Goal: Transaction & Acquisition: Purchase product/service

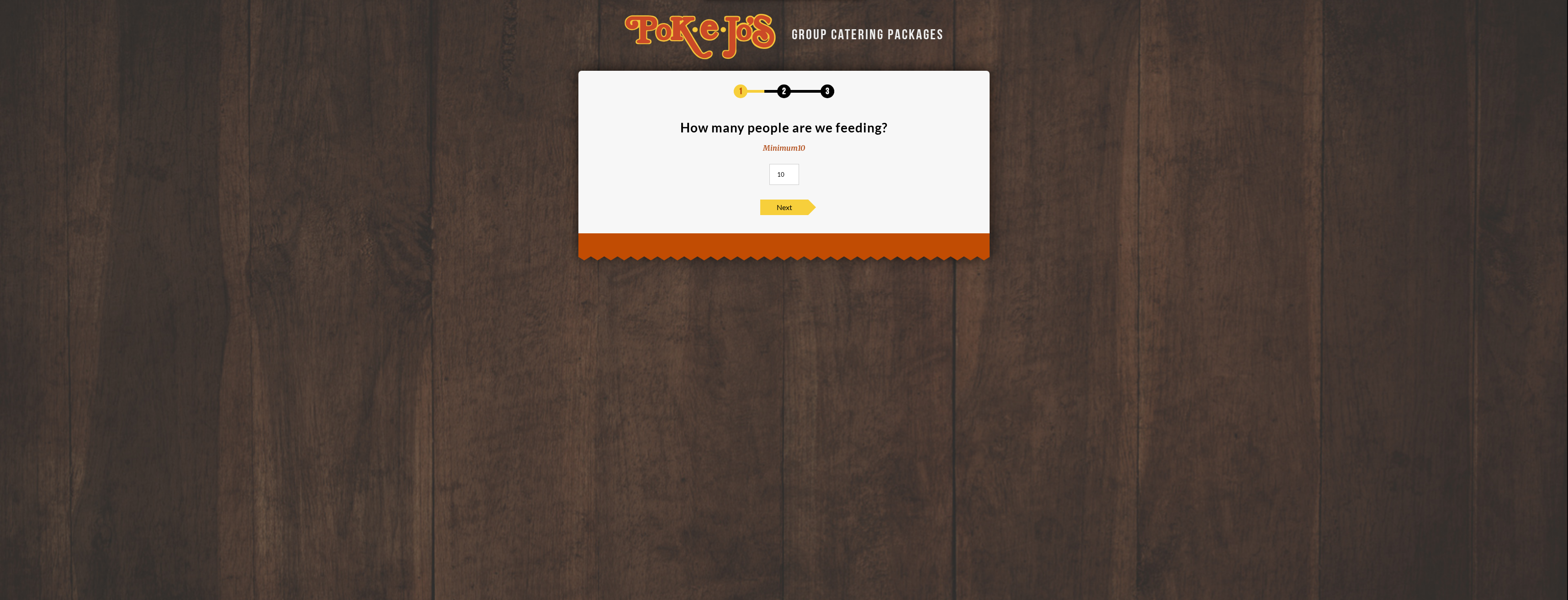
drag, startPoint x: 785, startPoint y: 175, endPoint x: 772, endPoint y: 175, distance: 13.0
click at [772, 175] on input "10" at bounding box center [784, 174] width 30 height 21
type input "30"
click at [787, 195] on div "1 2 3 How many people are we feeding? Minimum 10 30 Next" at bounding box center [784, 150] width 383 height 131
click at [794, 207] on span "Next" at bounding box center [784, 208] width 48 height 16
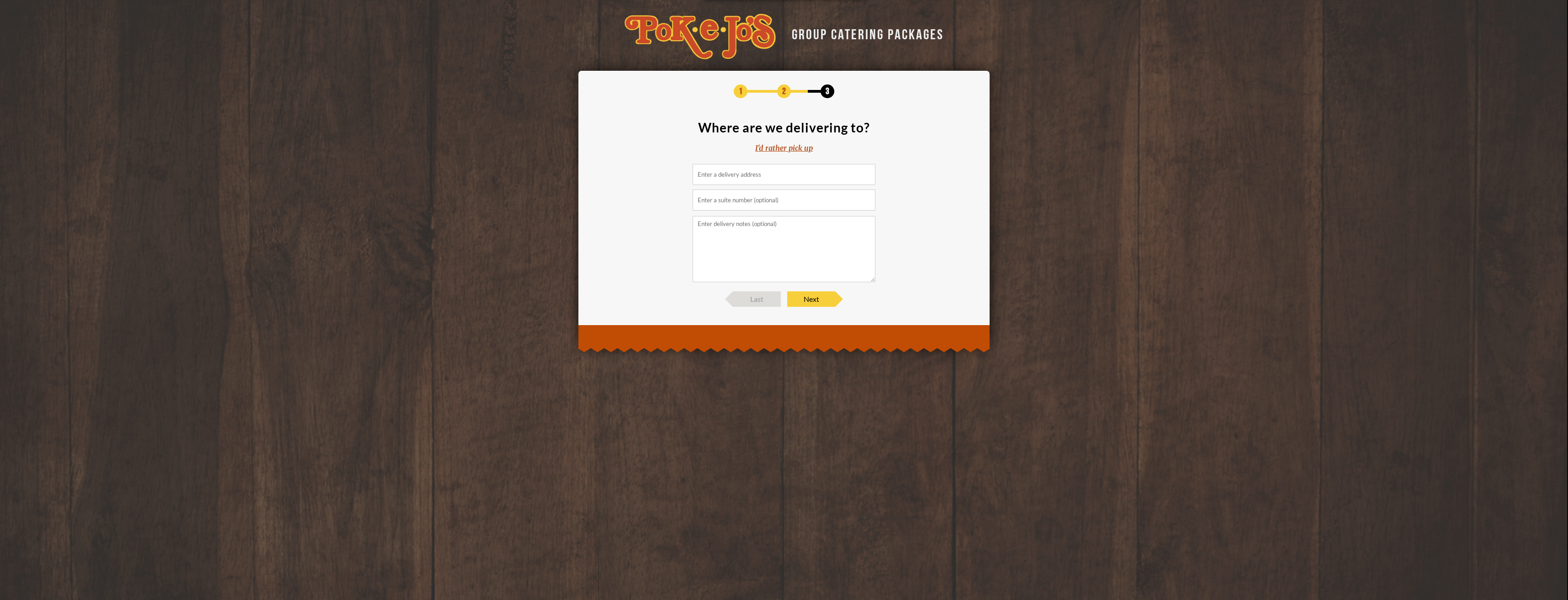
click at [775, 180] on input at bounding box center [784, 174] width 183 height 21
type input "0"
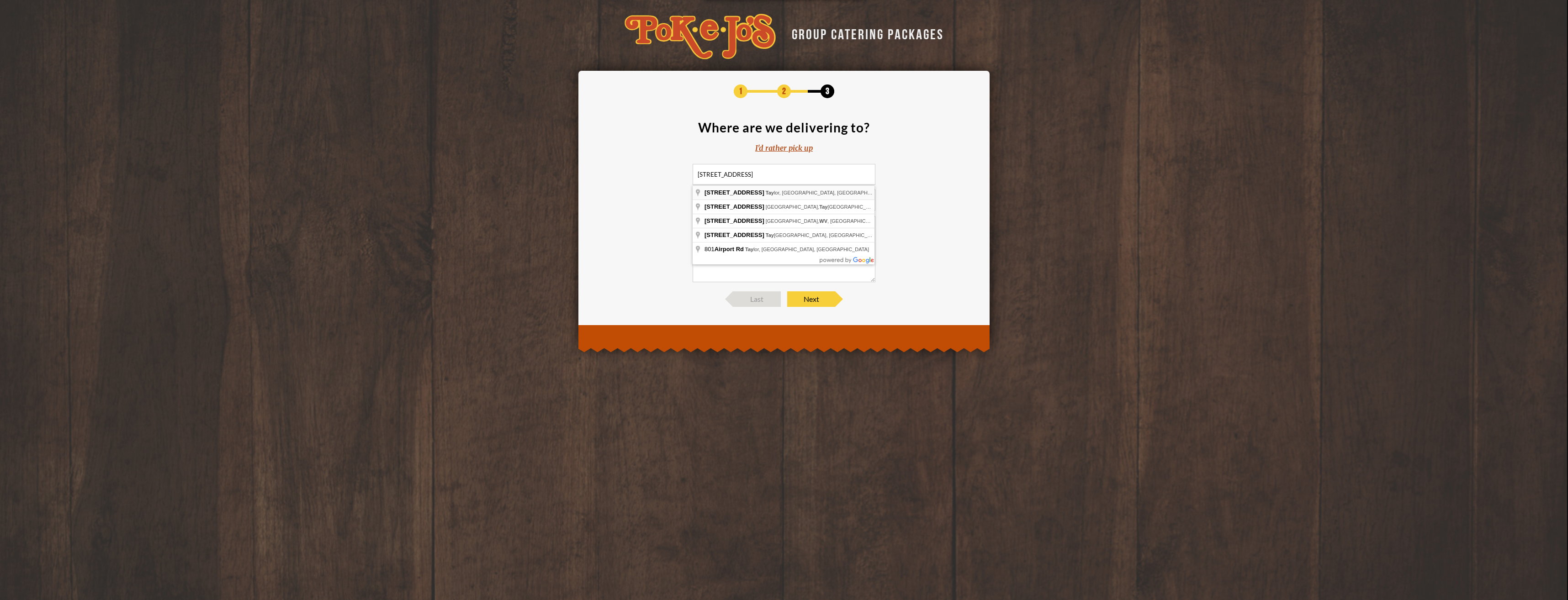
type input "[STREET_ADDRESS]"
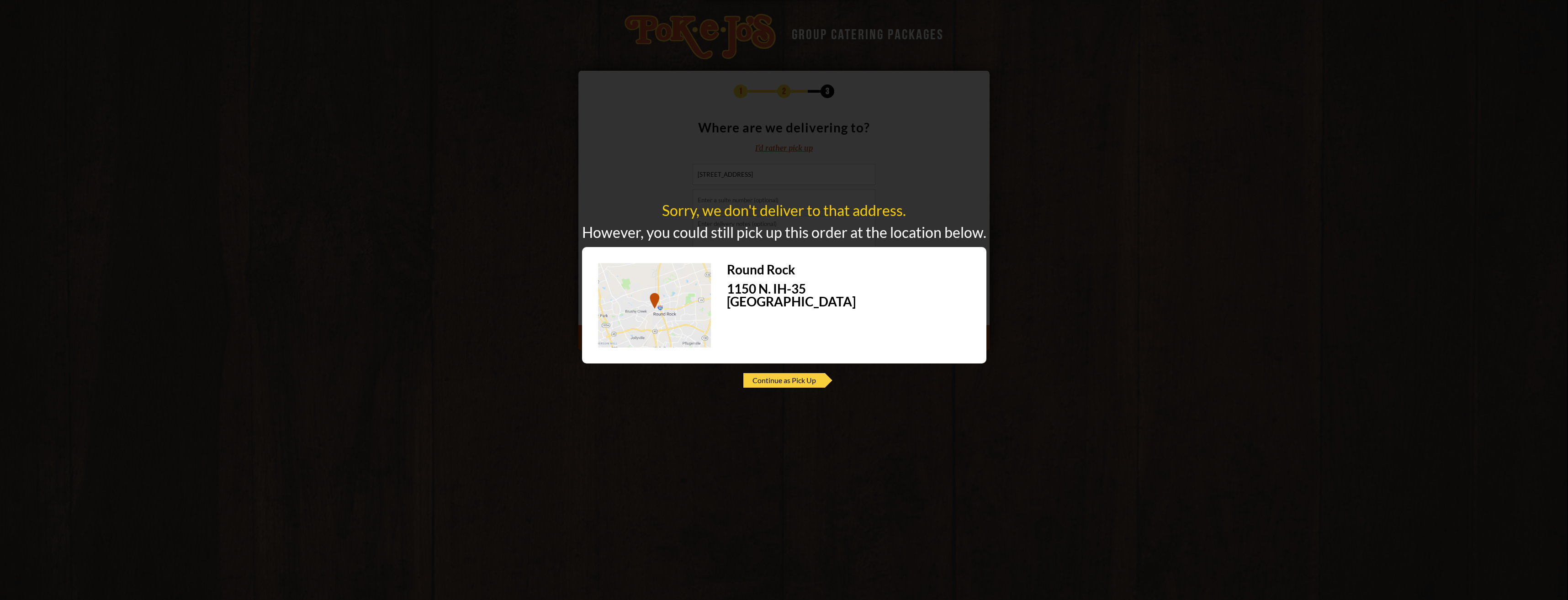
click at [817, 378] on span "Continue as Pick Up" at bounding box center [783, 380] width 82 height 16
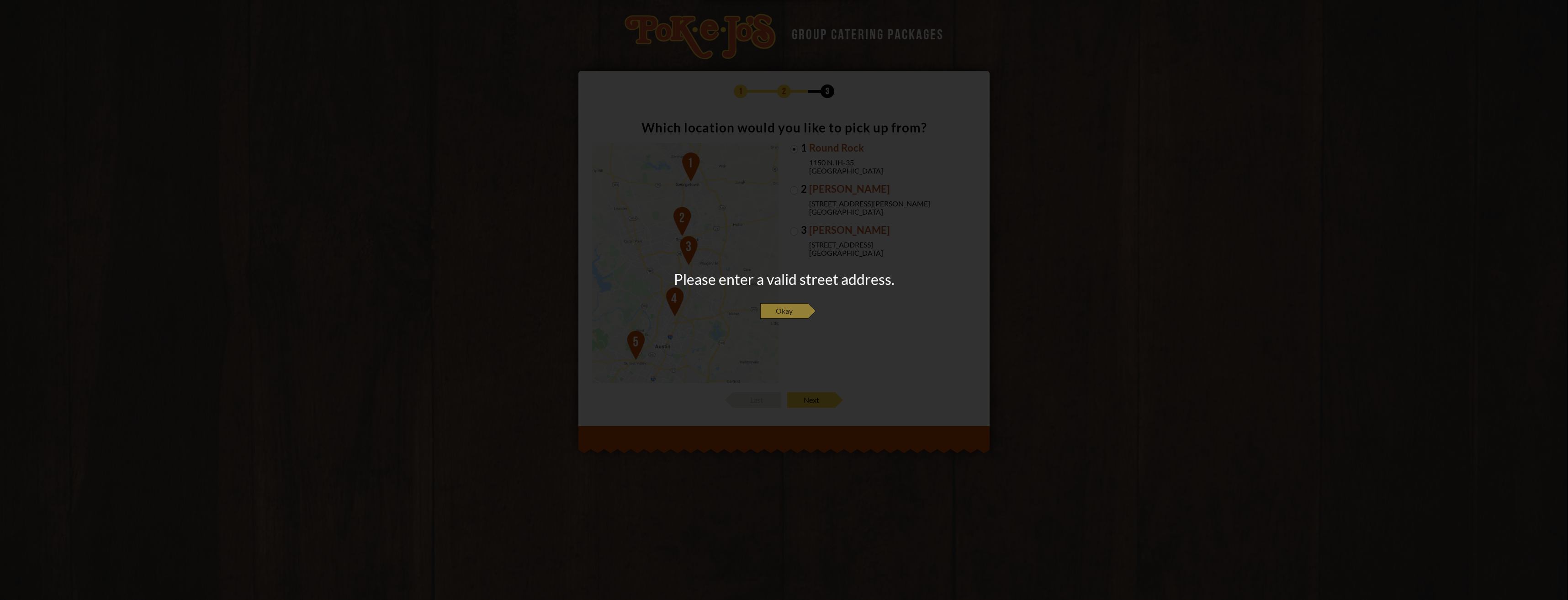
click at [791, 310] on span "Okay" at bounding box center [784, 311] width 48 height 16
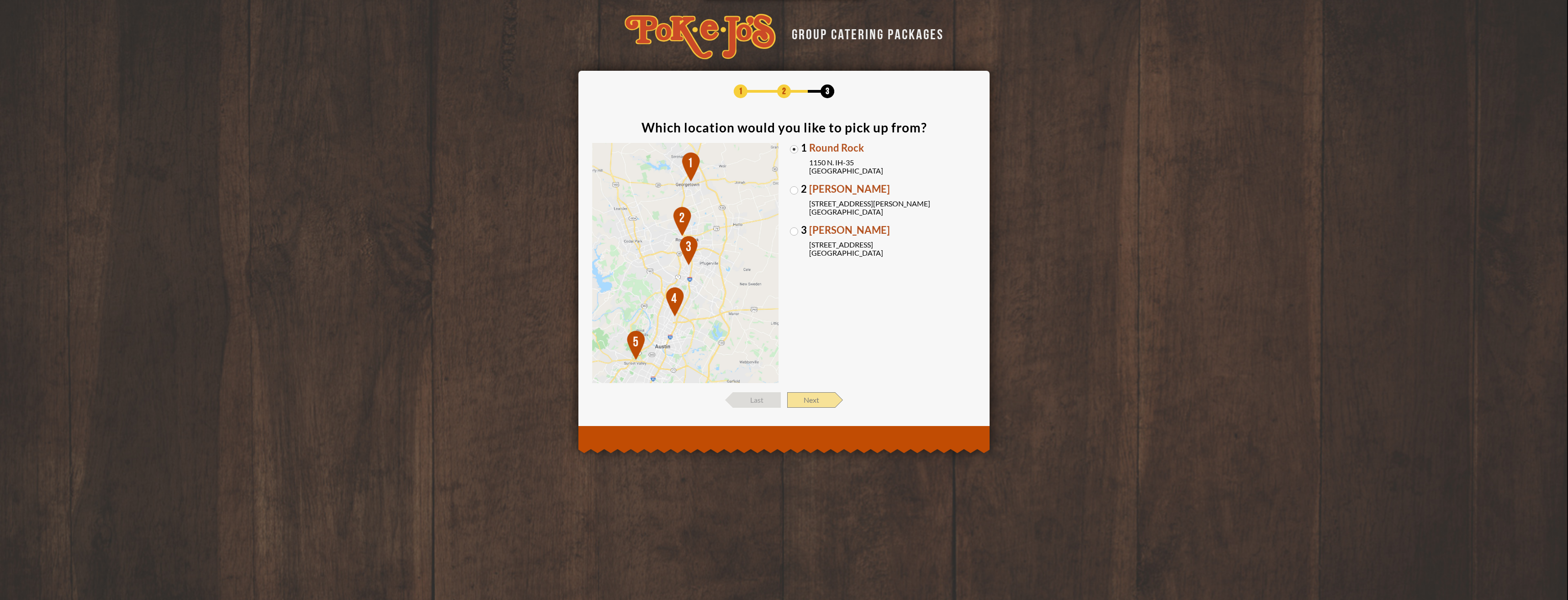
click at [820, 396] on span "Next" at bounding box center [811, 400] width 48 height 16
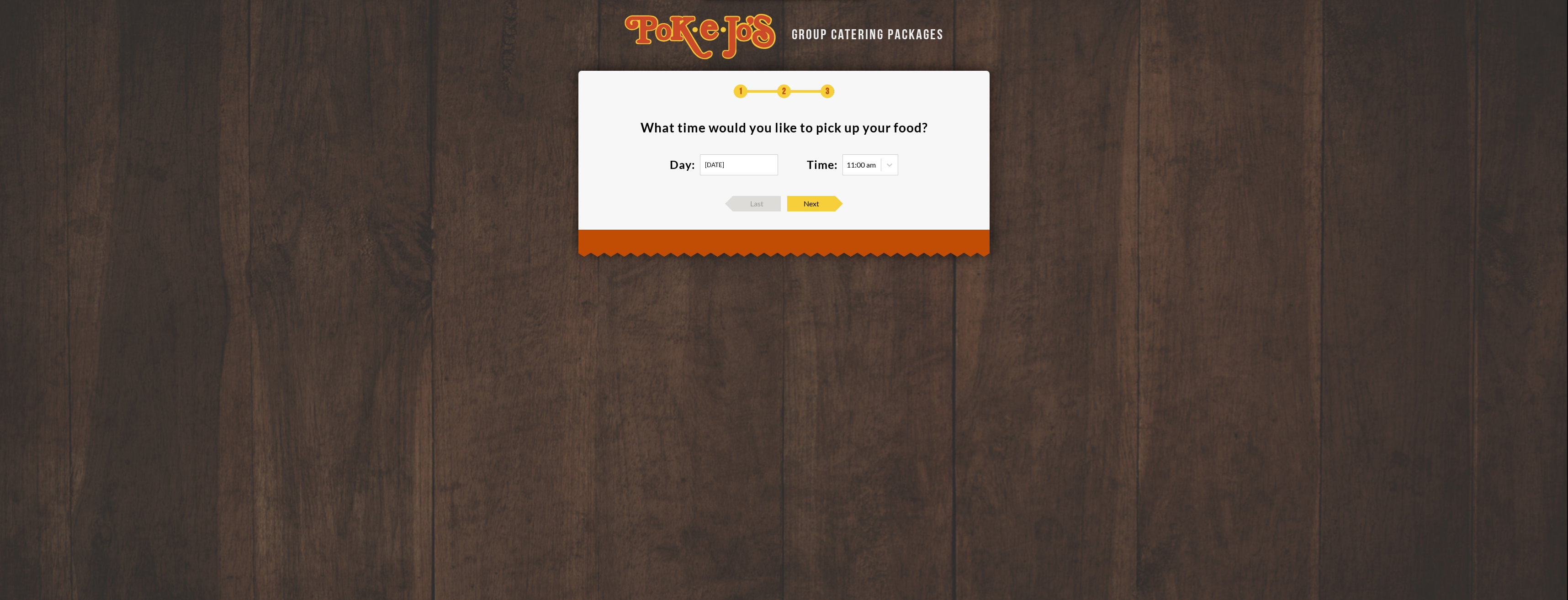
click at [753, 165] on input "[DATE]" at bounding box center [739, 165] width 78 height 21
click at [772, 265] on div "25" at bounding box center [769, 261] width 12 height 12
type input "[DATE]"
click at [813, 203] on span "Next" at bounding box center [811, 204] width 48 height 16
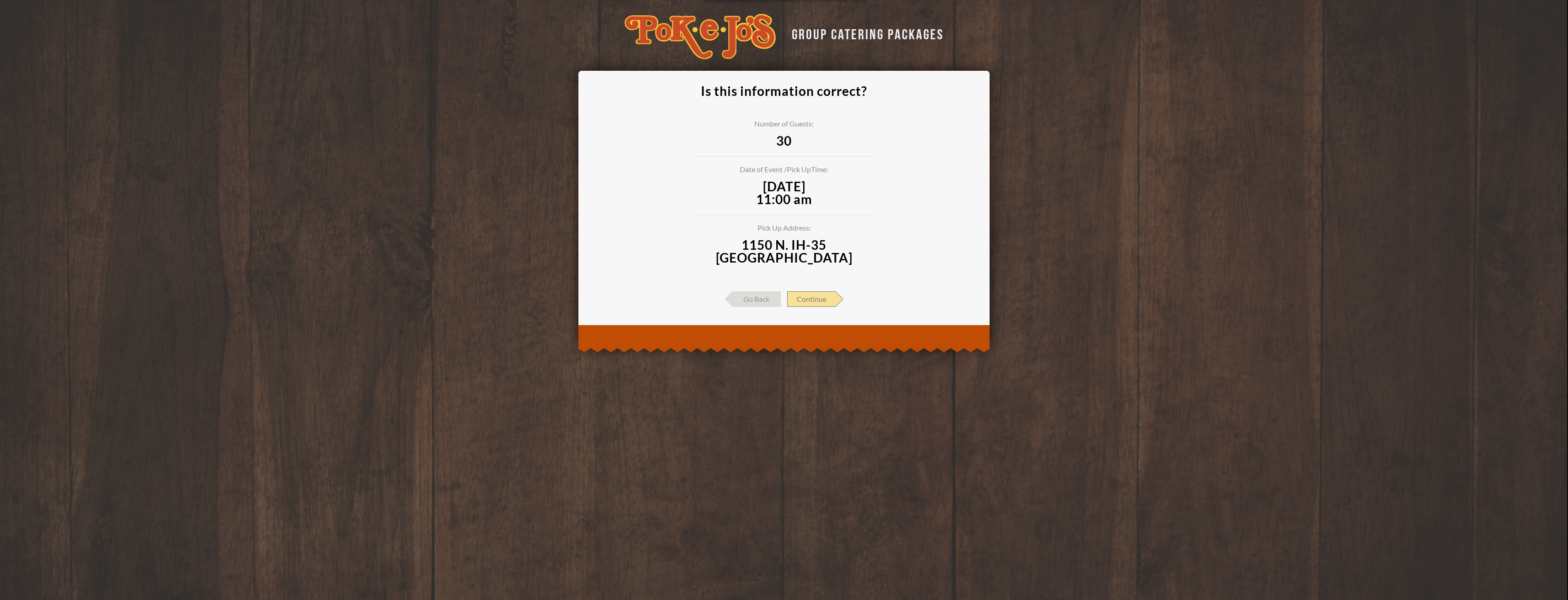
click at [824, 301] on span "Continue" at bounding box center [811, 299] width 49 height 16
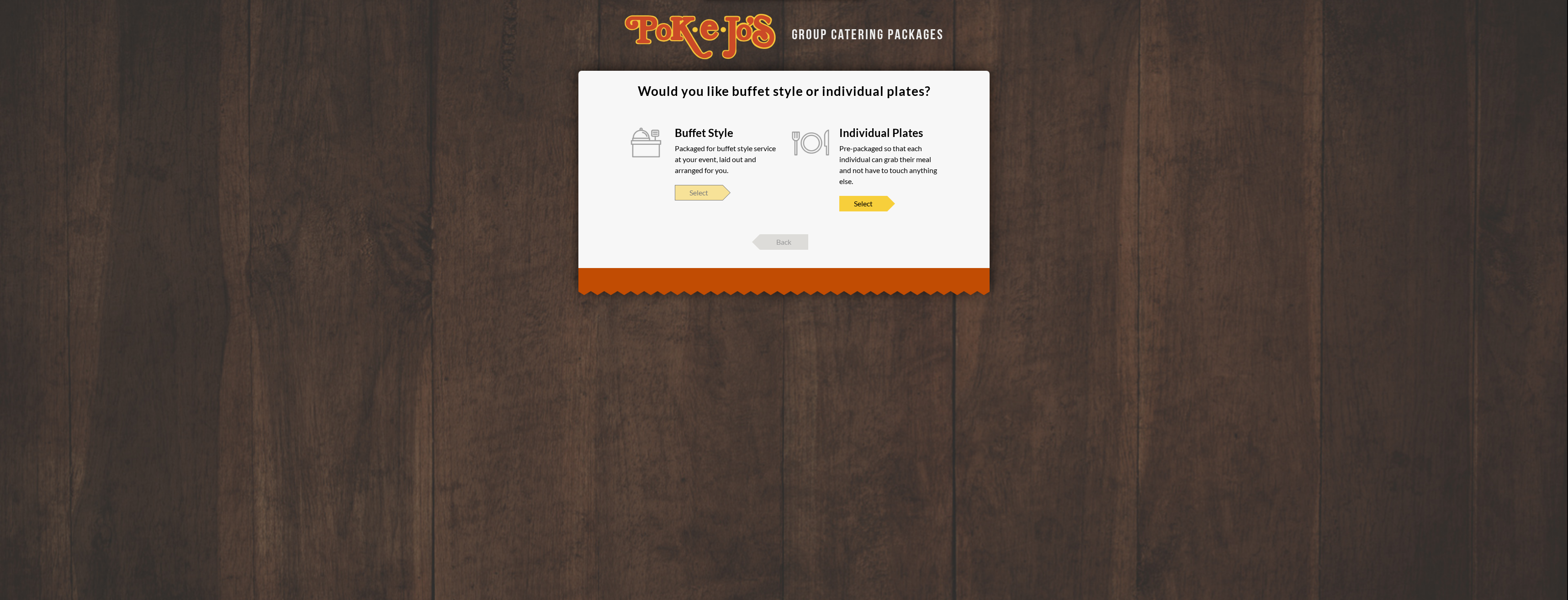
click at [710, 191] on span "Select" at bounding box center [699, 193] width 48 height 16
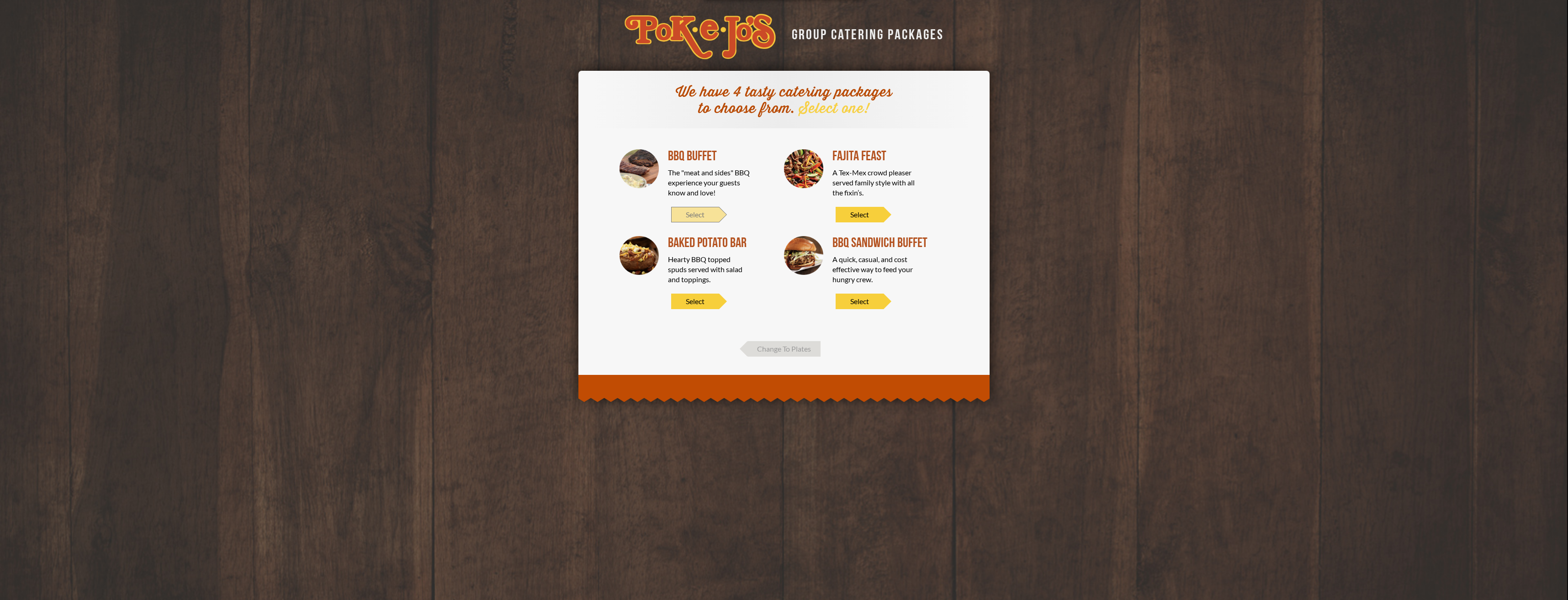
click at [702, 215] on span "Select" at bounding box center [695, 215] width 48 height 16
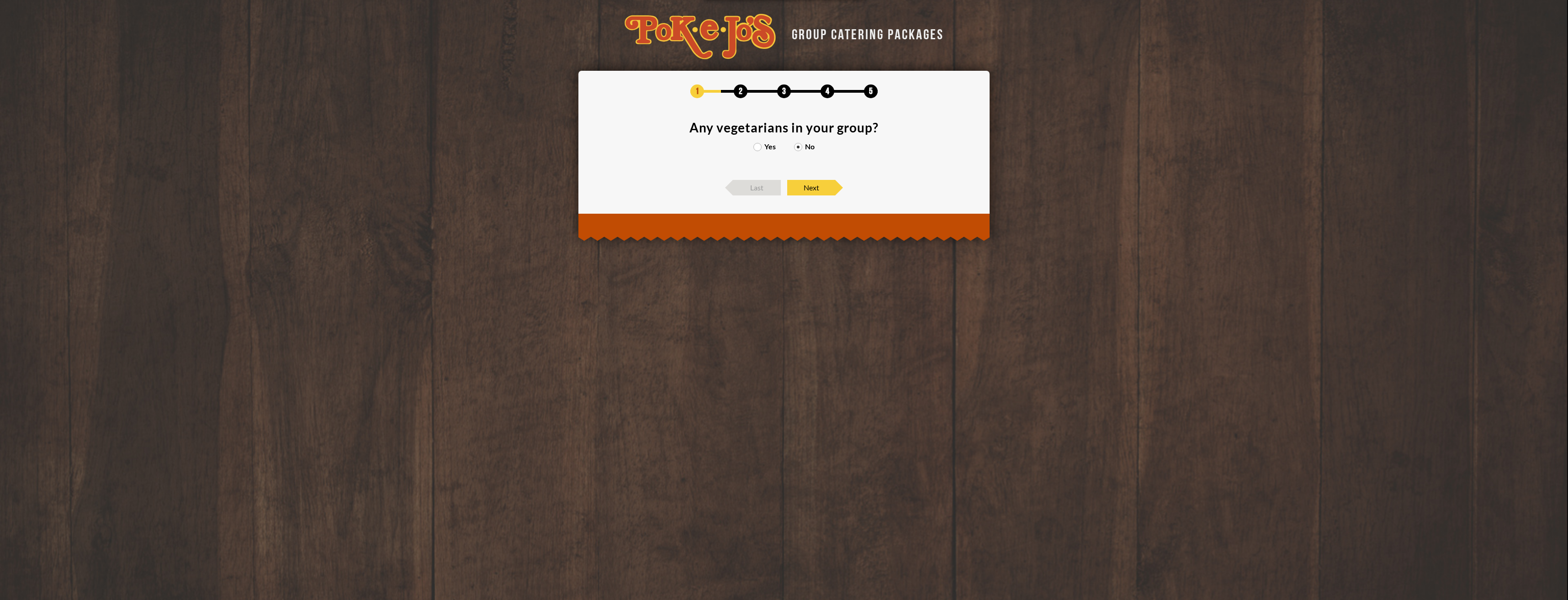
click at [761, 149] on label "Yes" at bounding box center [765, 147] width 23 height 7
click at [0, 0] on input "Yes" at bounding box center [0, 0] width 0 height 0
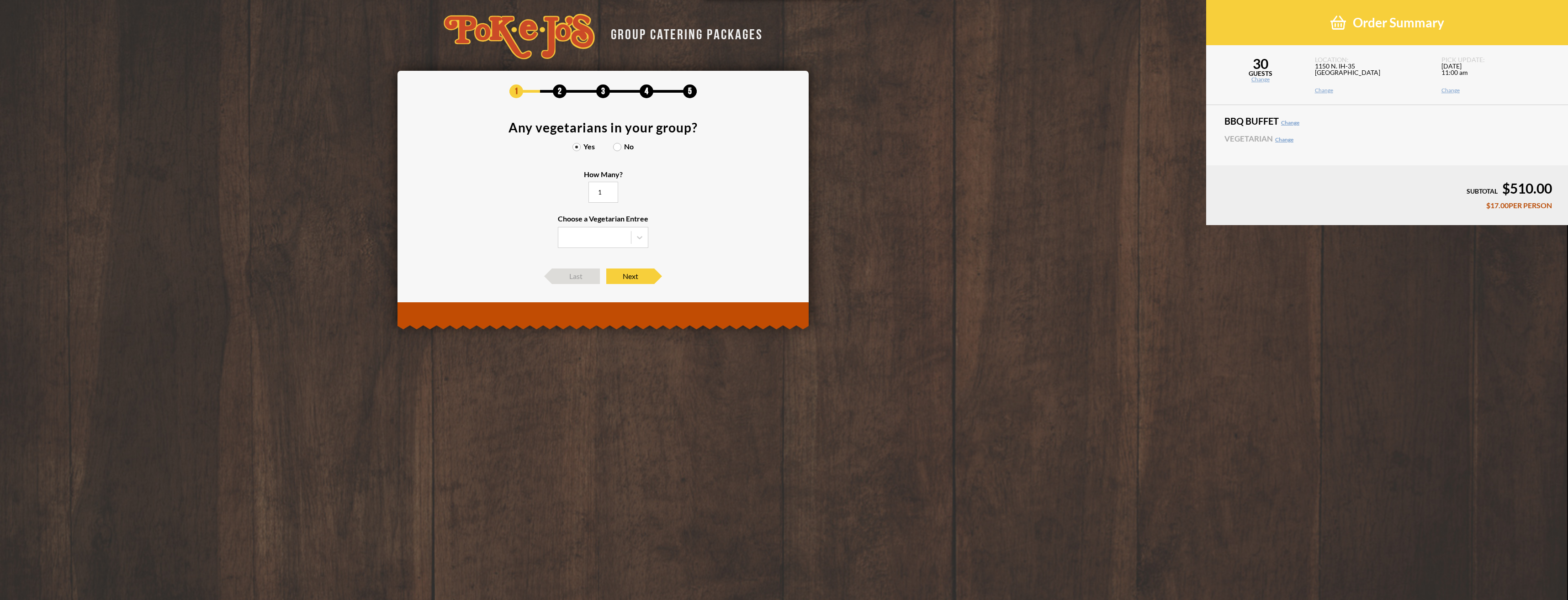
click at [618, 189] on input "1" at bounding box center [603, 192] width 30 height 21
click at [791, 189] on section "Any vegetarians in your group? Yes No How Many? 1 Choose a Vegetarian Entree" at bounding box center [603, 190] width 383 height 138
click at [611, 191] on input "2" at bounding box center [603, 192] width 30 height 21
type input "3"
click at [611, 191] on input "3" at bounding box center [603, 192] width 30 height 21
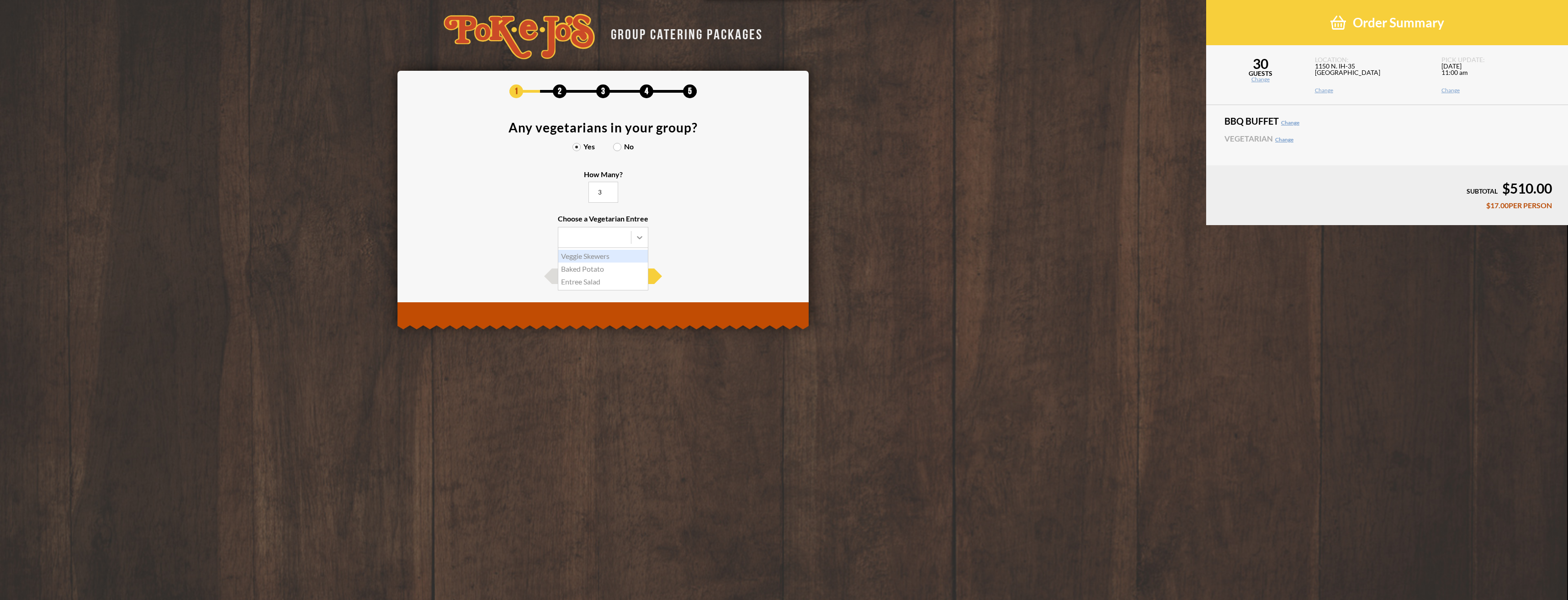
click at [641, 239] on icon at bounding box center [639, 237] width 9 height 9
click at [0, 0] on input "Choose a Vegetarian Entree Veggie Skewers Baked Potato Entree Salad" at bounding box center [0, 0] width 0 height 0
click at [594, 256] on div "Veggie Skewers" at bounding box center [603, 256] width 89 height 13
click at [0, 0] on input "Choose a Vegetarian Entree Veggie Skewers Baked Potato Entree Salad" at bounding box center [0, 0] width 0 height 0
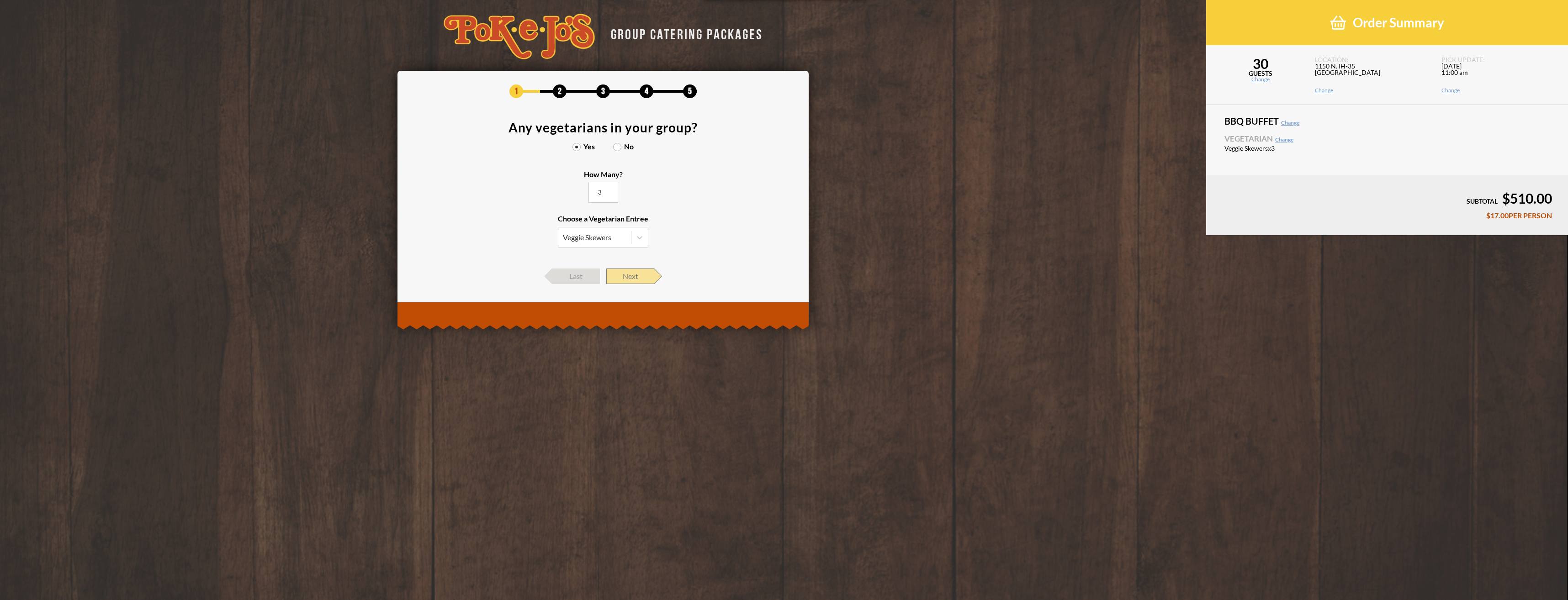
click at [634, 281] on span "Next" at bounding box center [630, 276] width 48 height 16
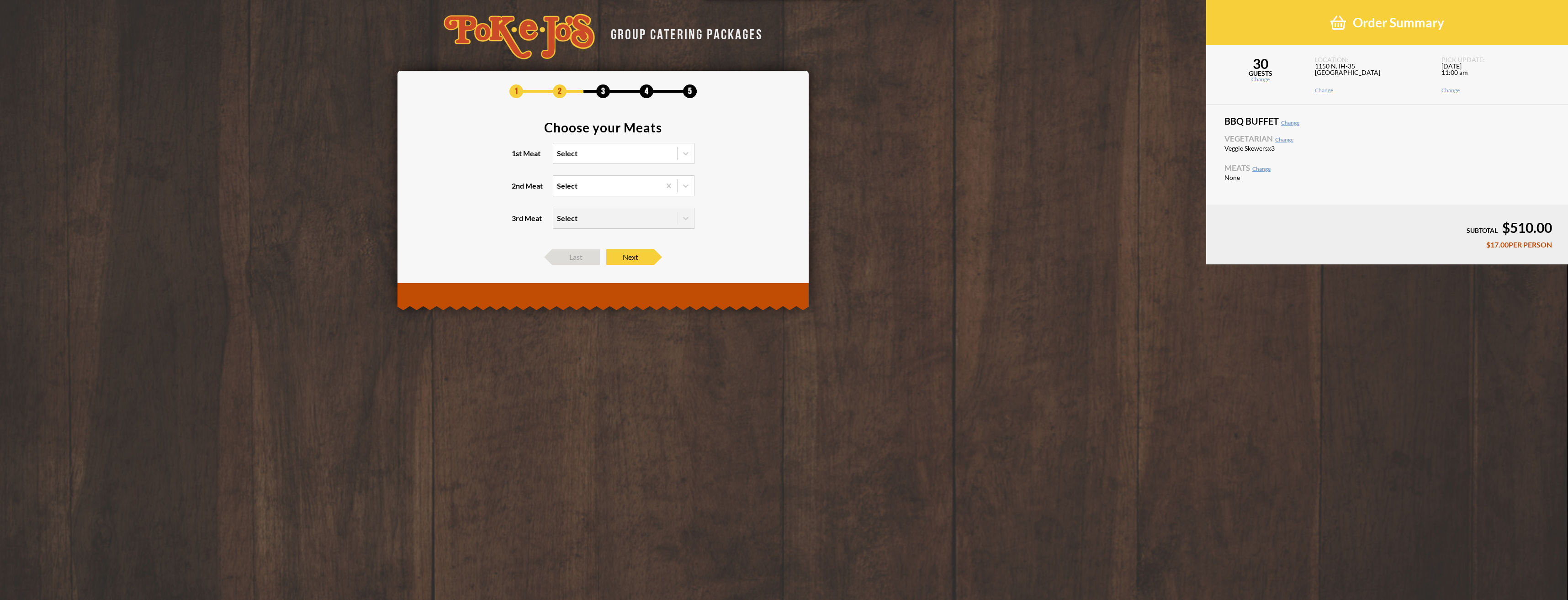
click at [586, 150] on div "Select" at bounding box center [615, 153] width 124 height 20
click at [517, 158] on input "1st Meat Select" at bounding box center [517, 158] width 0 height 0
click at [585, 172] on div "Brisket" at bounding box center [623, 172] width 141 height 13
click at [517, 158] on input "1st Meat option Brisket focused, 1 of 6. 6 results available. Use Up and Down t…" at bounding box center [517, 158] width 0 height 0
click at [583, 188] on div "Select" at bounding box center [607, 186] width 107 height 20
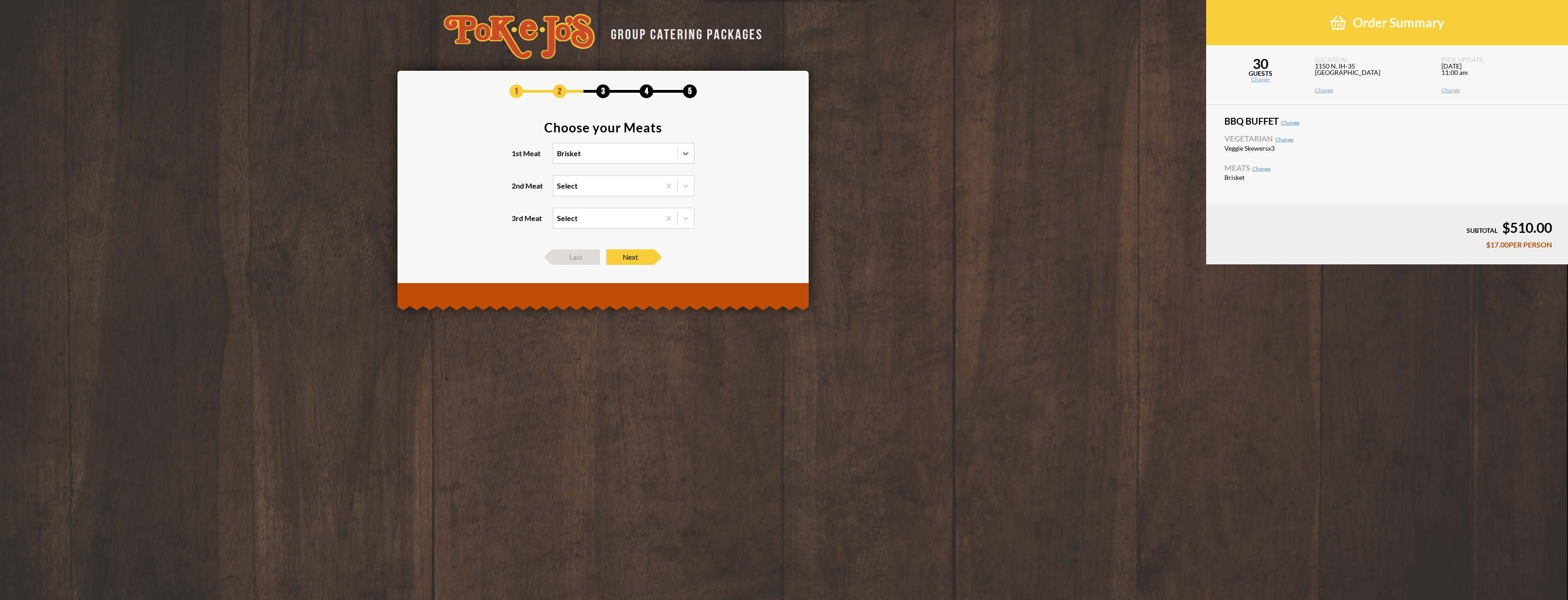
click at [517, 190] on input "2nd Meat Select" at bounding box center [517, 190] width 0 height 0
click at [583, 245] on div "[GEOGRAPHIC_DATA]" at bounding box center [623, 243] width 141 height 13
click at [517, 190] on input "2nd Meat option Turkey focused, 4 of 5. 5 results available. Use Up and Down to…" at bounding box center [517, 190] width 0 height 0
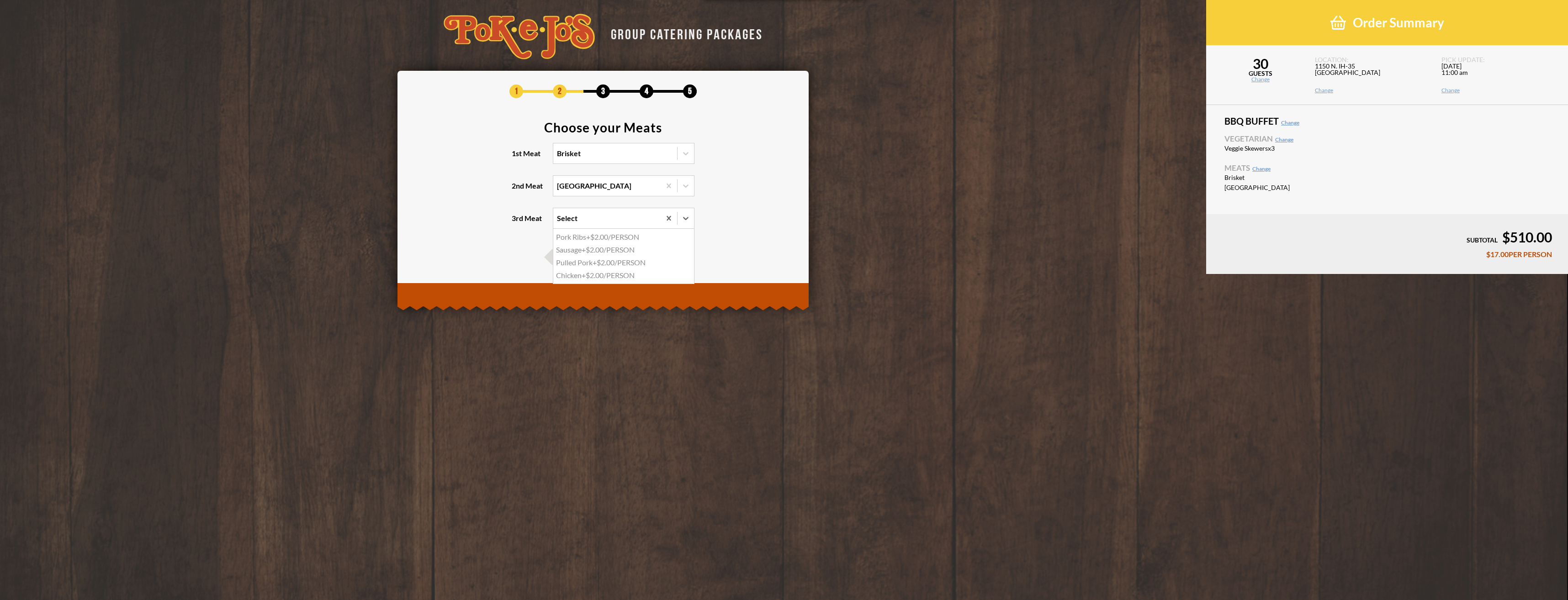
click at [584, 220] on div "Select" at bounding box center [607, 218] width 107 height 20
click at [517, 223] on input "3rd Meat option Pork Ribs focused, 1 of 4. 4 results available. Use Up and Down…" at bounding box center [517, 223] width 0 height 0
click at [719, 200] on section "Choose your Meats 1st Meat Brisket 2nd Meat [GEOGRAPHIC_DATA] 3rd Meat option P…" at bounding box center [603, 181] width 383 height 119
click at [635, 261] on span "Next" at bounding box center [630, 257] width 48 height 16
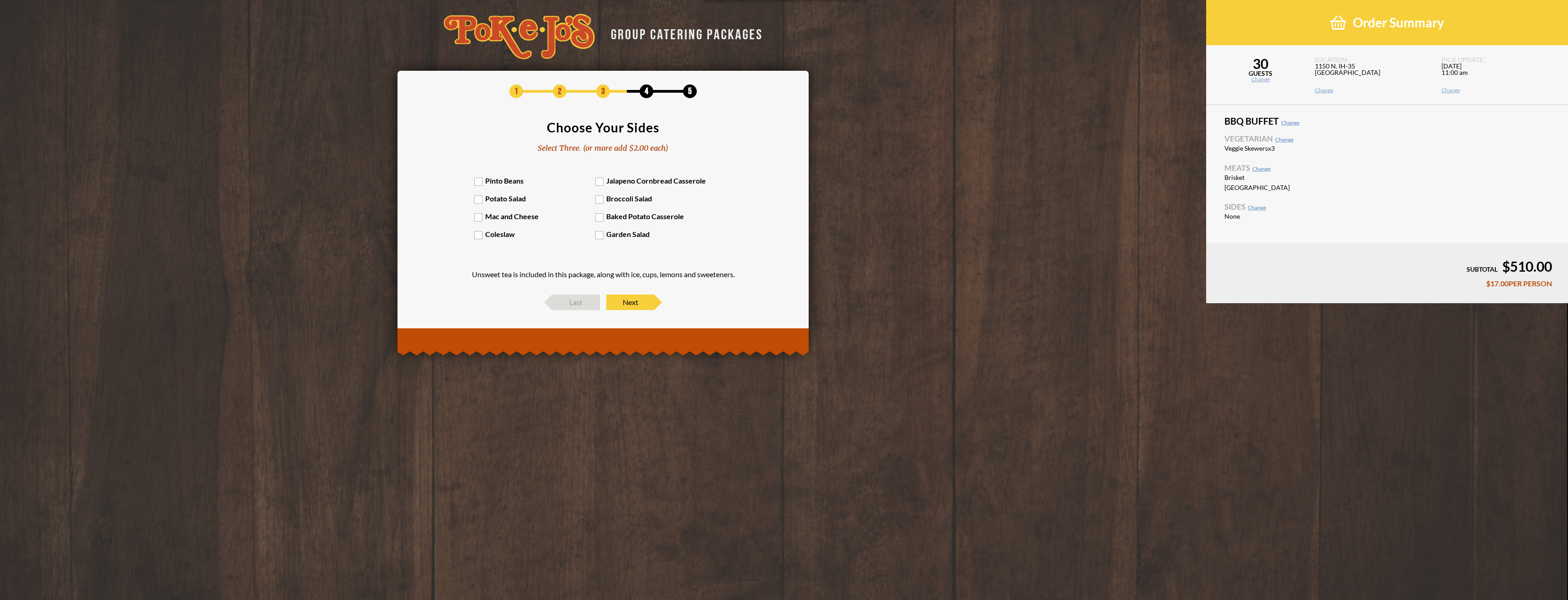
click at [512, 217] on label "Mac and Cheese" at bounding box center [535, 216] width 122 height 9
click at [0, 0] on input "Mac and Cheese" at bounding box center [0, 0] width 0 height 0
click at [623, 239] on label "Garden Salad" at bounding box center [656, 234] width 122 height 9
click at [0, 0] on input "Garden Salad" at bounding box center [0, 0] width 0 height 0
